Goal: Task Accomplishment & Management: Use online tool/utility

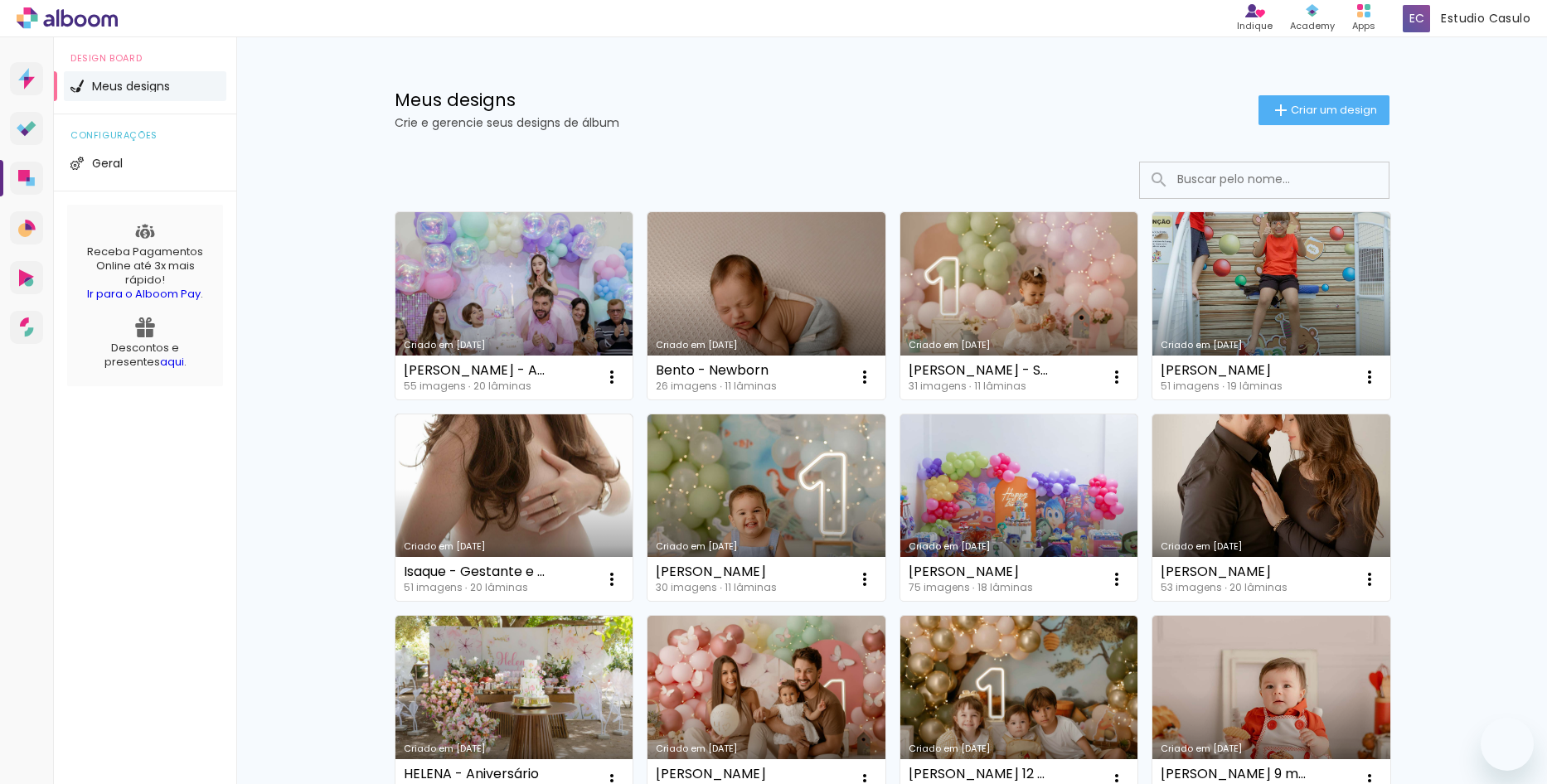
drag, startPoint x: 0, startPoint y: 0, endPoint x: 686, endPoint y: 295, distance: 746.7
click at [479, 299] on link "Criado em [DATE]" at bounding box center [514, 305] width 238 height 187
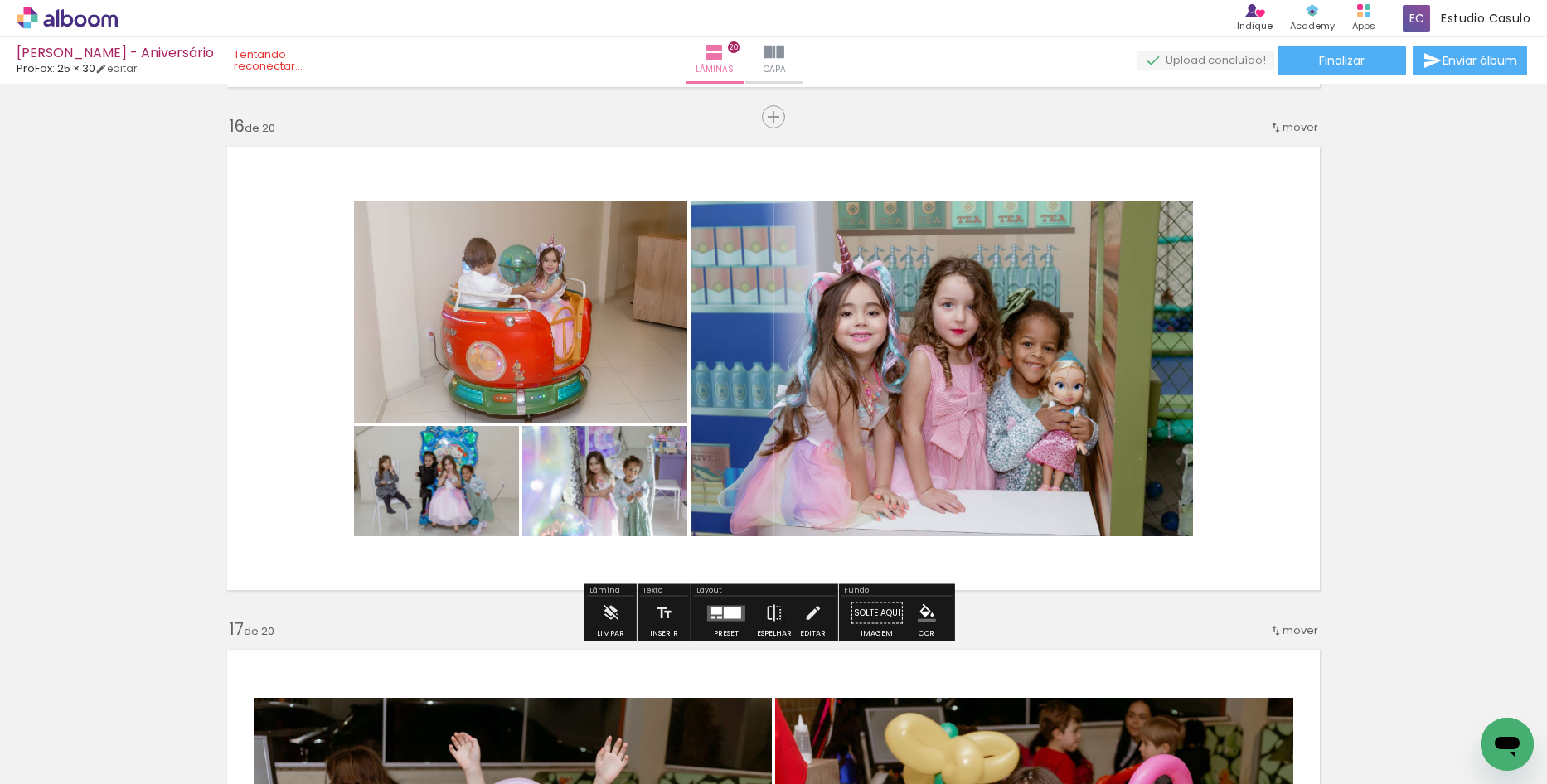
scroll to position [7607, 0]
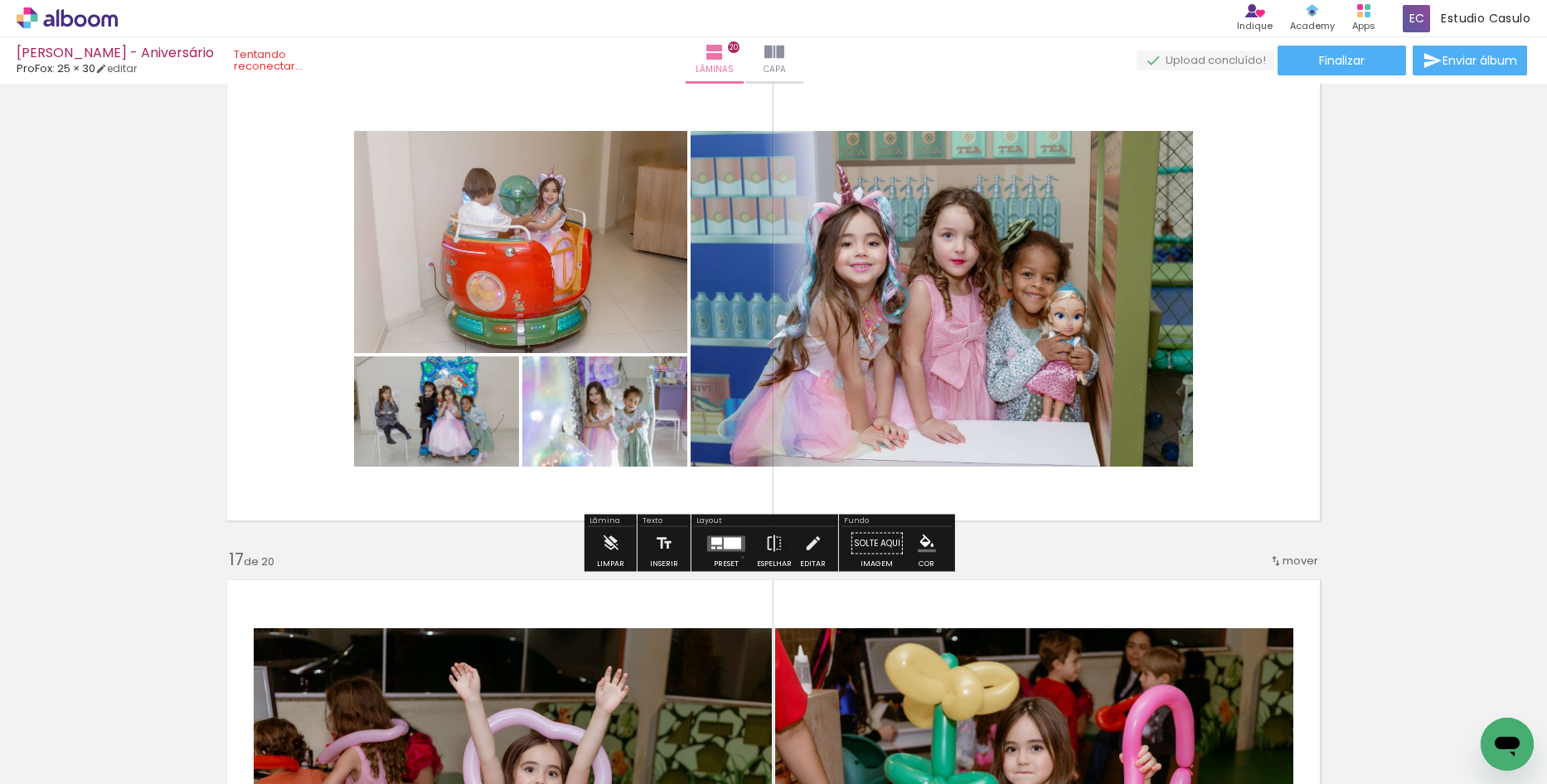
click at [738, 556] on div at bounding box center [726, 544] width 44 height 33
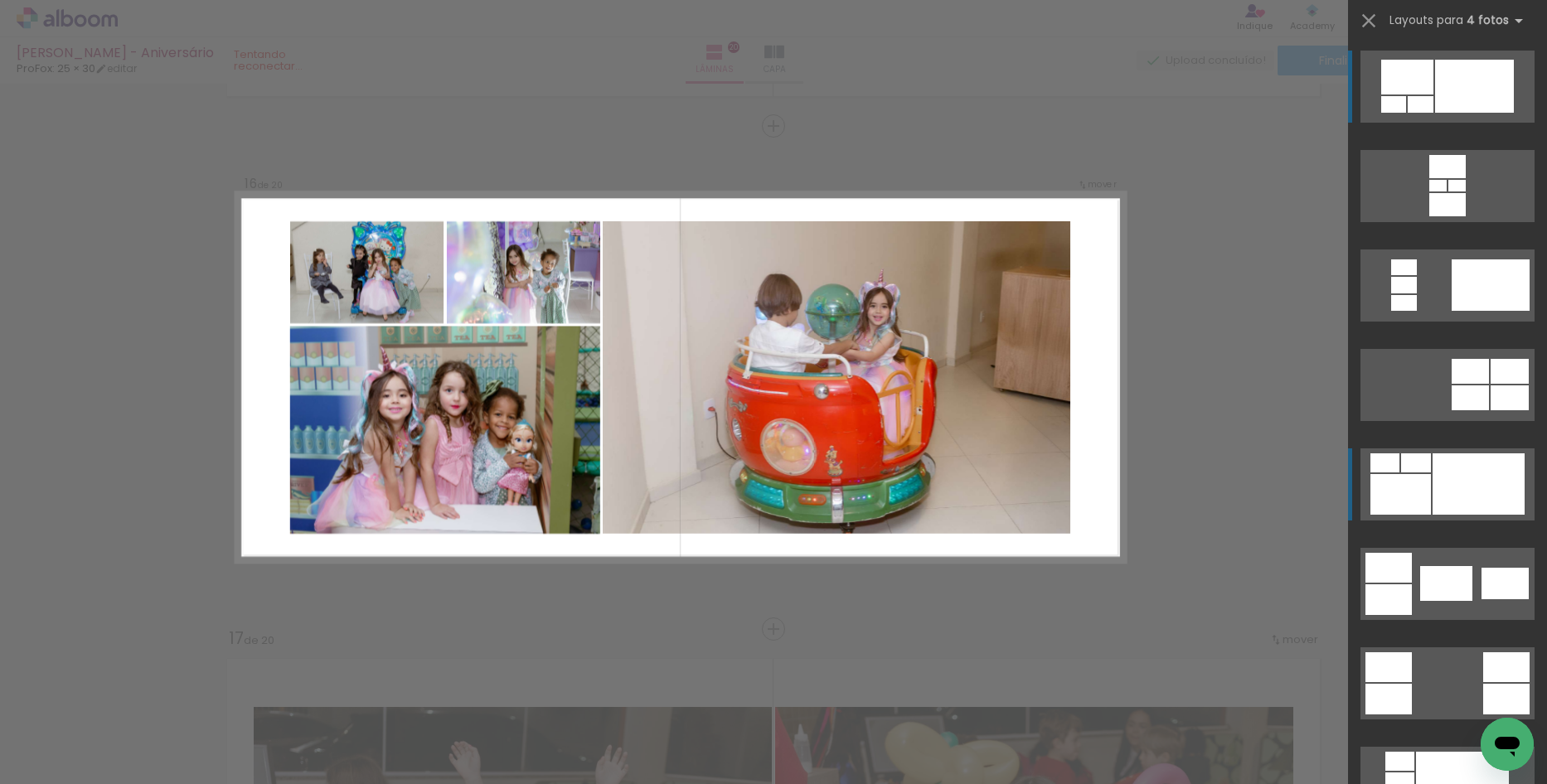
scroll to position [7525, 0]
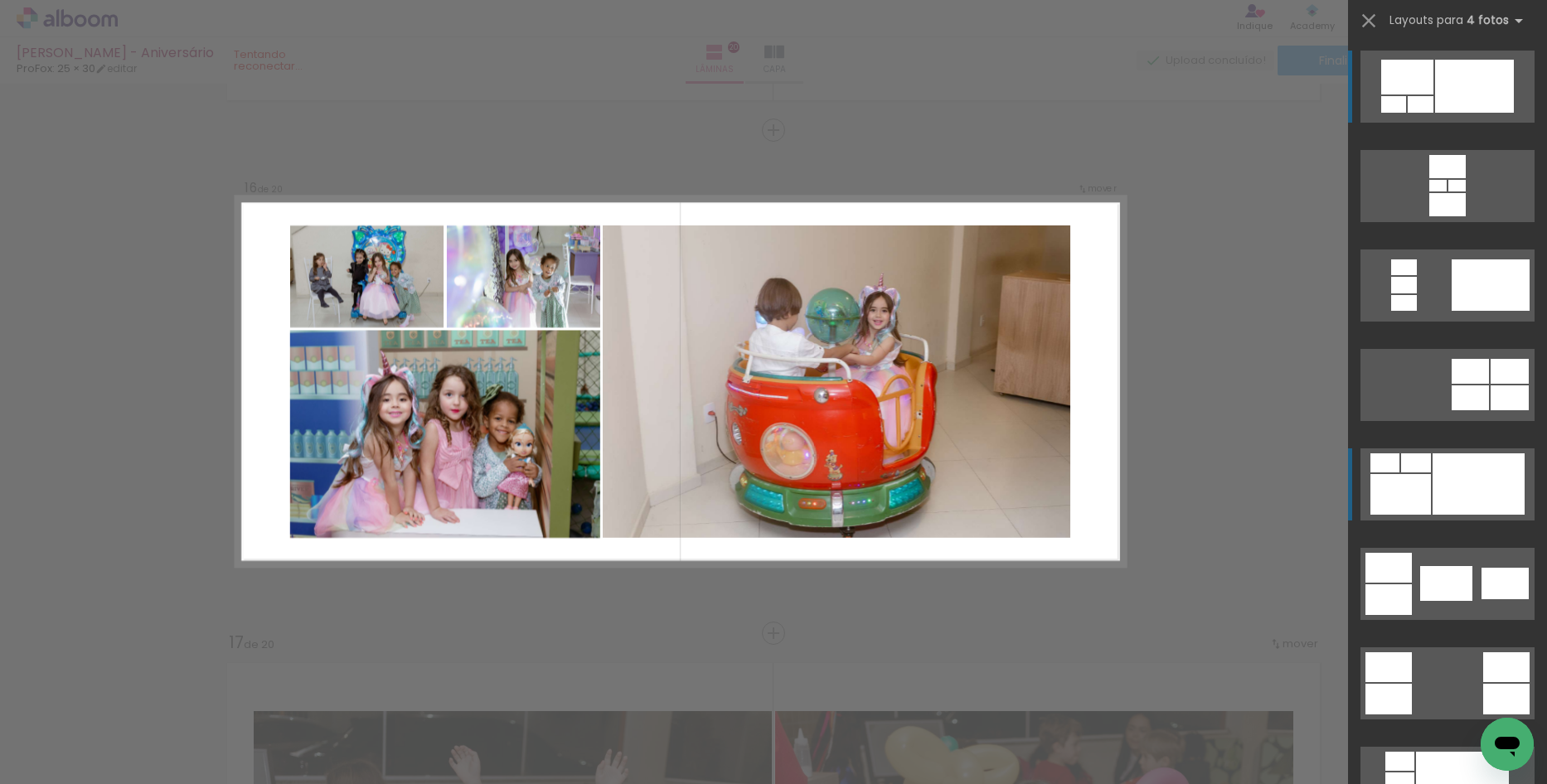
click at [1439, 493] on div at bounding box center [1478, 484] width 92 height 61
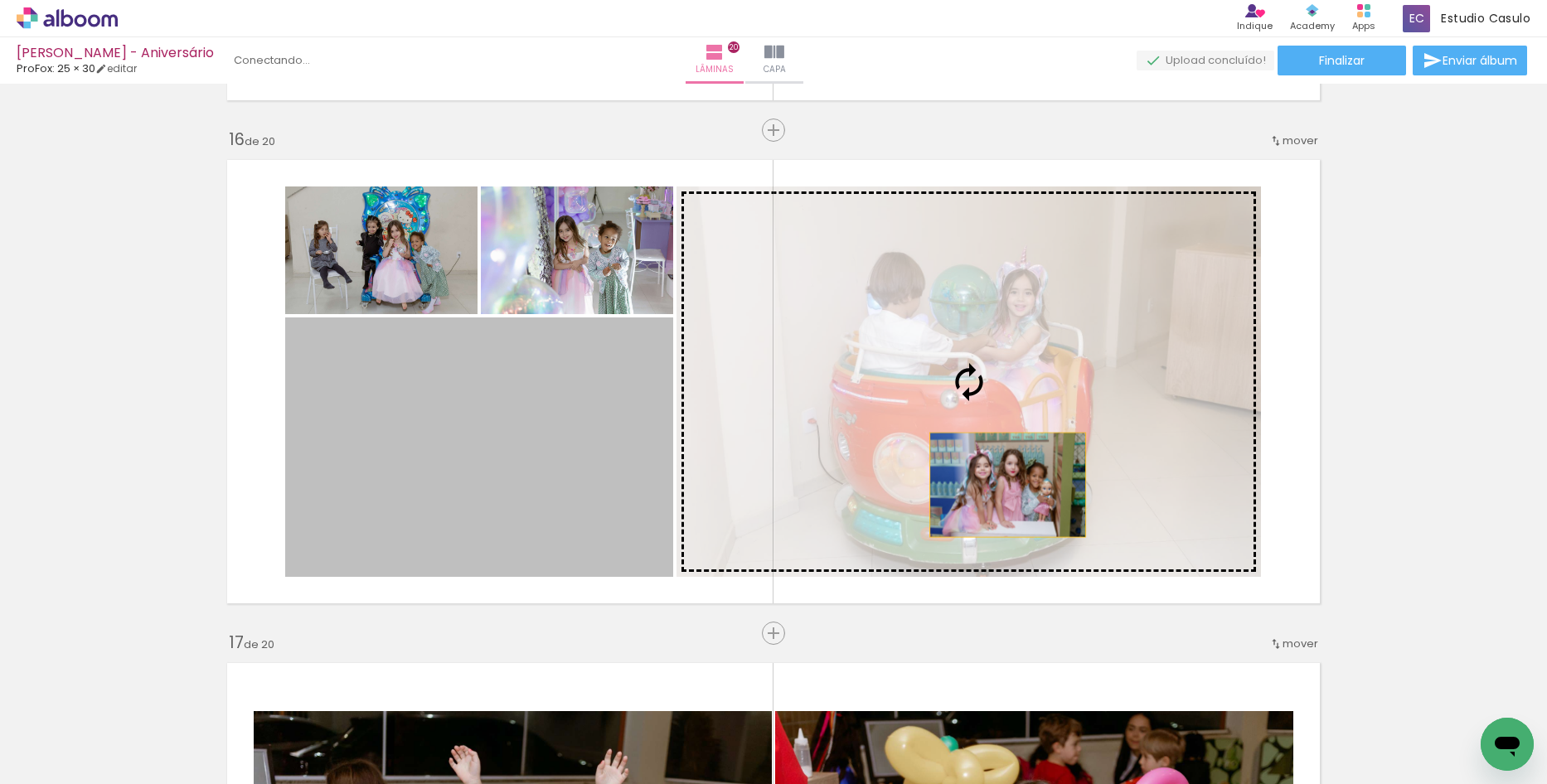
drag, startPoint x: 585, startPoint y: 492, endPoint x: 1001, endPoint y: 484, distance: 416.1
click at [0, 0] on slot at bounding box center [0, 0] width 0 height 0
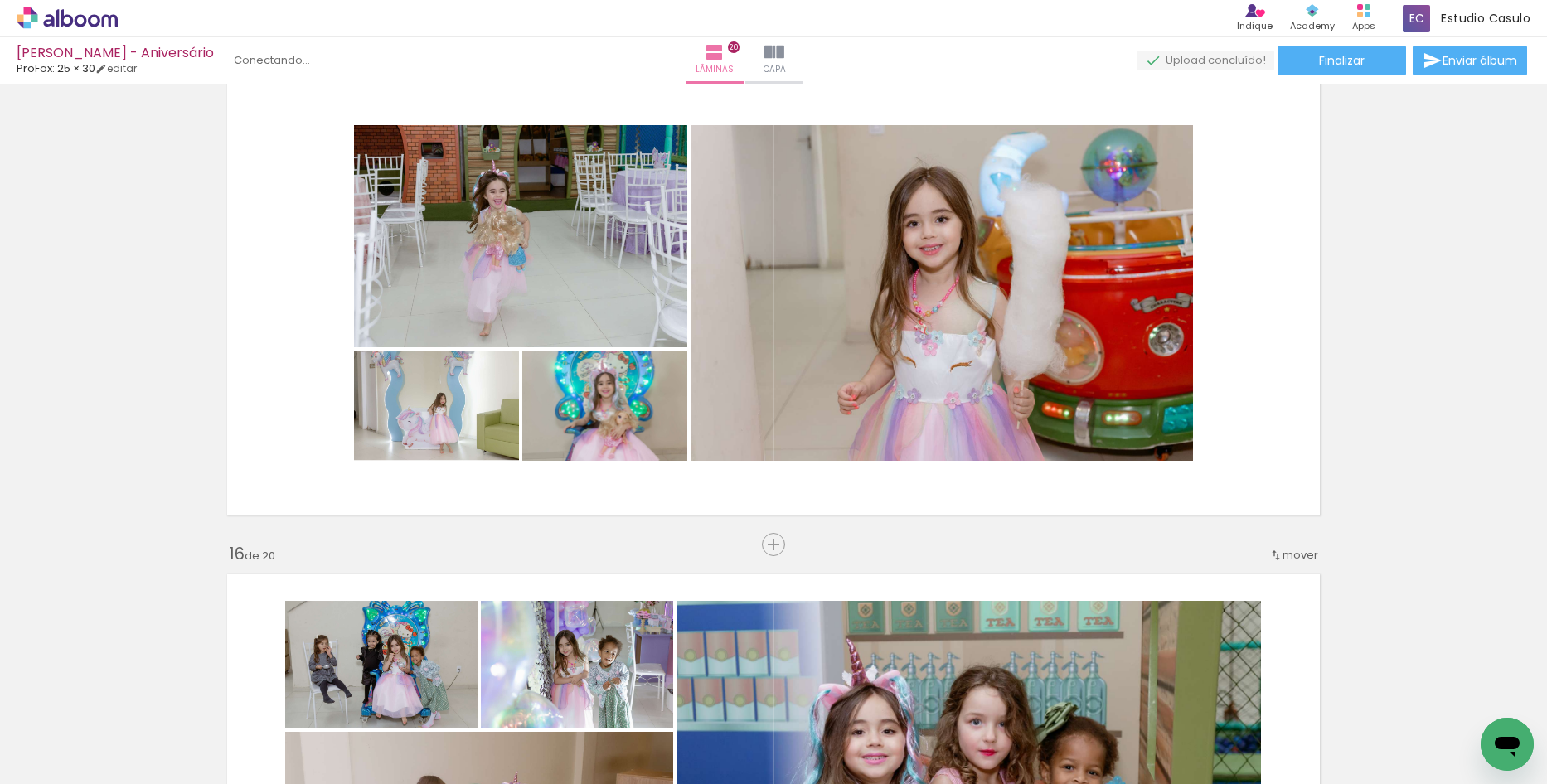
scroll to position [7028, 0]
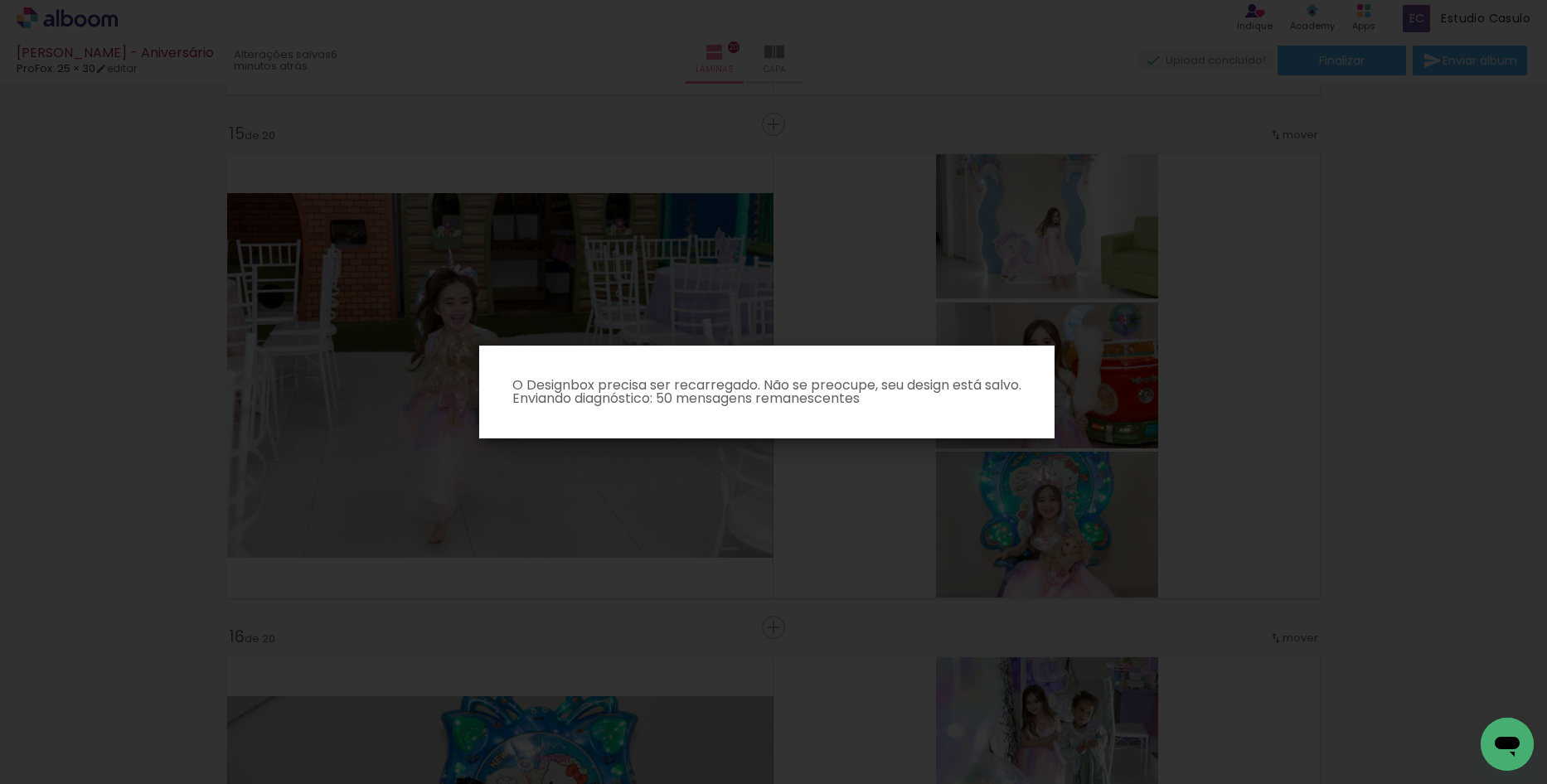
click at [490, 261] on iron-overlay-backdrop at bounding box center [774, 392] width 1547 height 784
click at [190, 50] on iron-overlay-backdrop at bounding box center [774, 392] width 1547 height 784
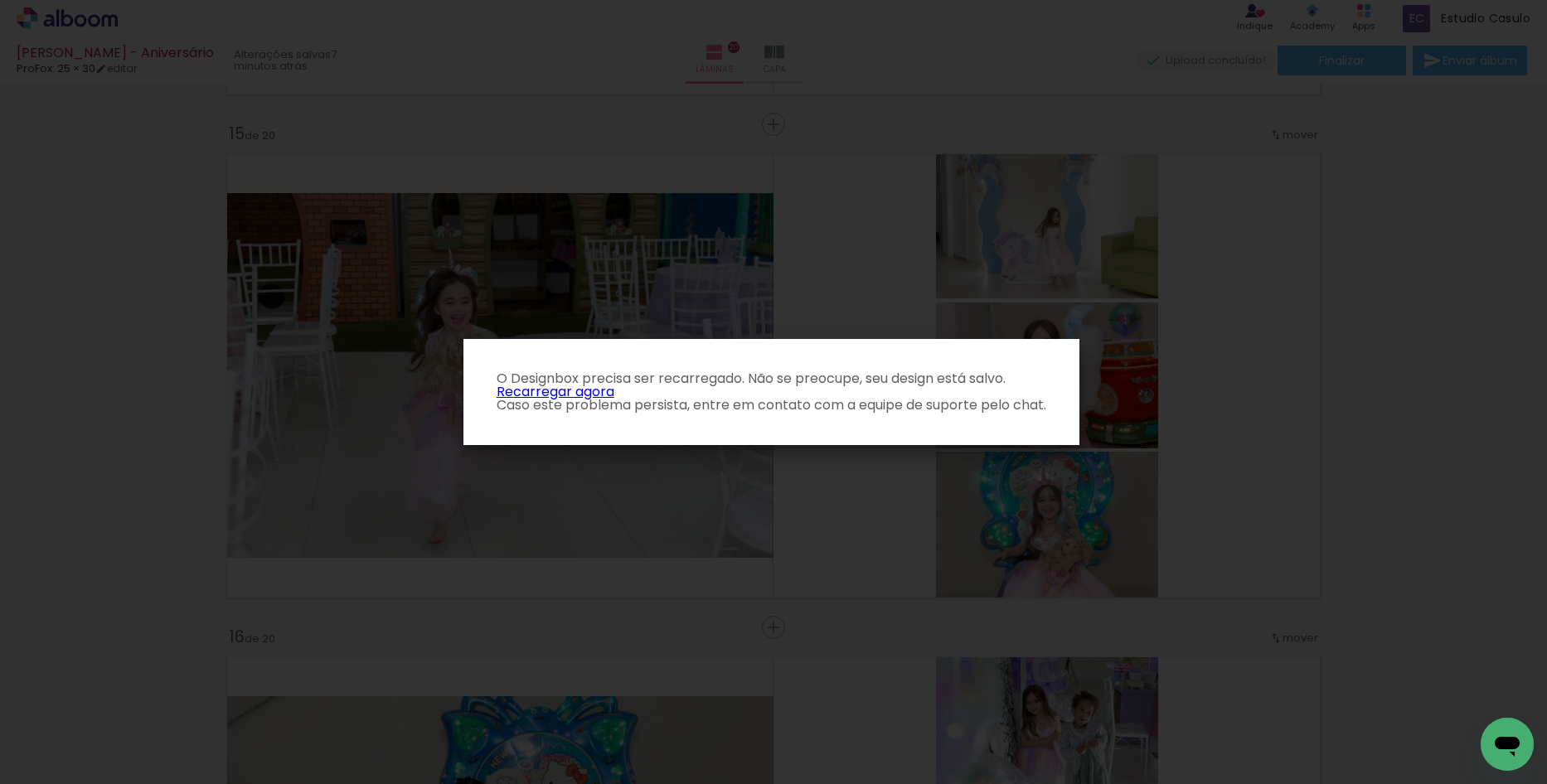
scroll to position [100, 0]
click at [588, 389] on link "Recarregar agora" at bounding box center [555, 391] width 118 height 19
click link "Recarregar agora"
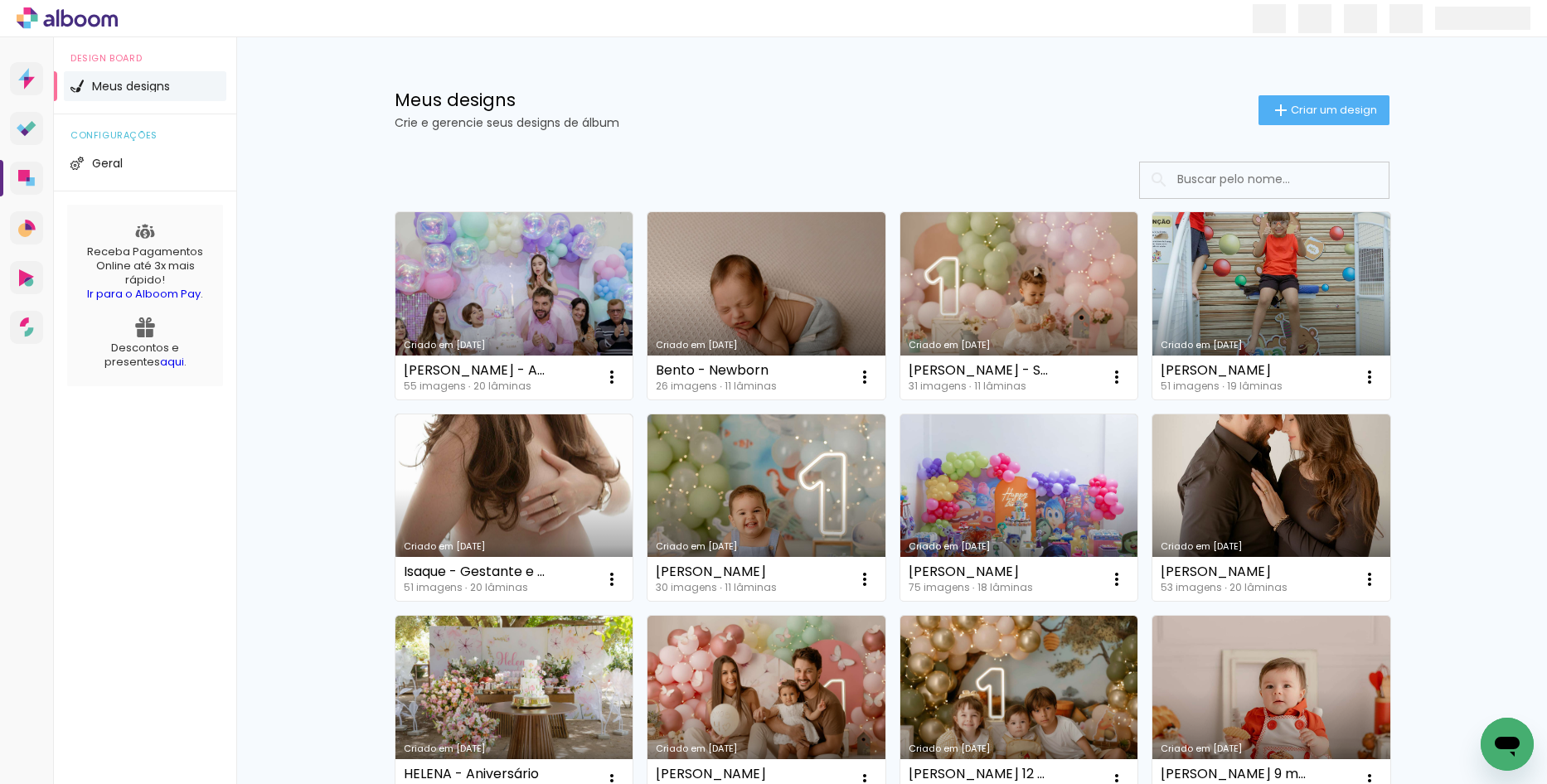
click at [564, 313] on link "Criado em [DATE]" at bounding box center [514, 305] width 238 height 187
